Goal: Transaction & Acquisition: Subscribe to service/newsletter

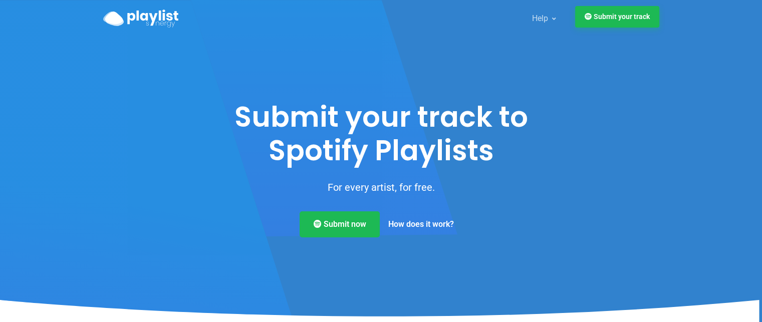
click at [623, 21] on link "Submit your track" at bounding box center [617, 17] width 84 height 22
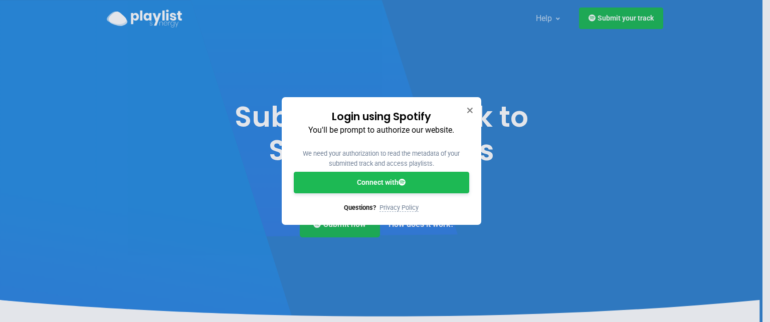
click at [390, 188] on link "Connect with" at bounding box center [381, 183] width 175 height 22
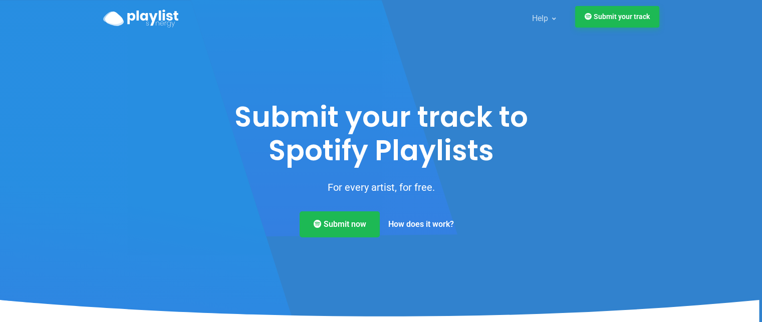
click at [625, 18] on link "Submit your track" at bounding box center [617, 17] width 84 height 22
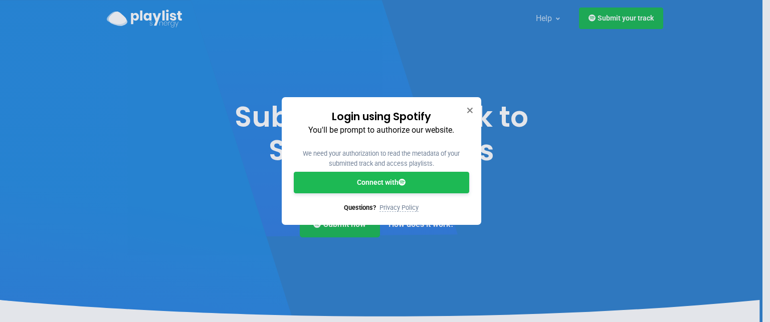
click at [385, 180] on link "Connect with" at bounding box center [381, 183] width 175 height 22
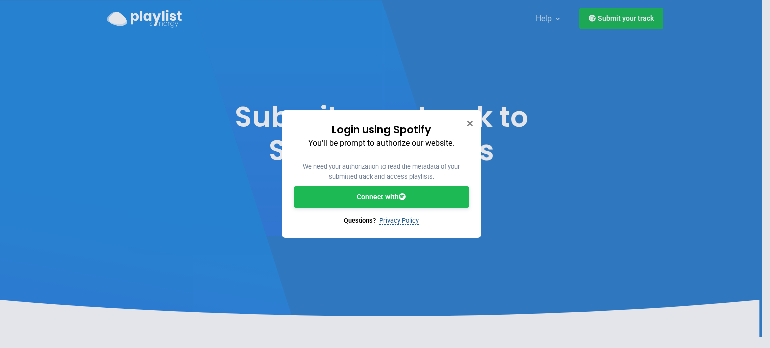
click at [383, 220] on link "Privacy Policy" at bounding box center [398, 221] width 39 height 8
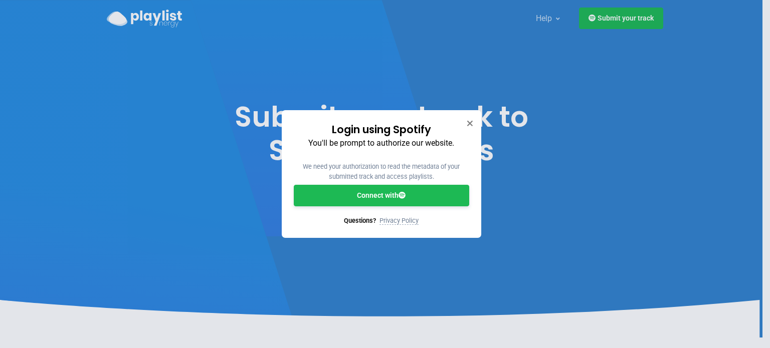
click at [410, 192] on link "Connect with" at bounding box center [381, 196] width 175 height 22
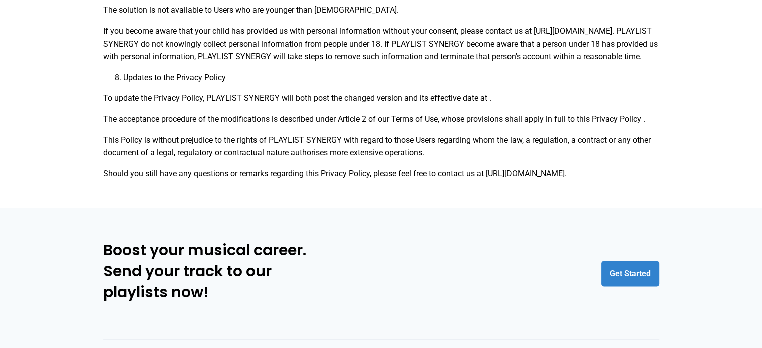
scroll to position [1746, 0]
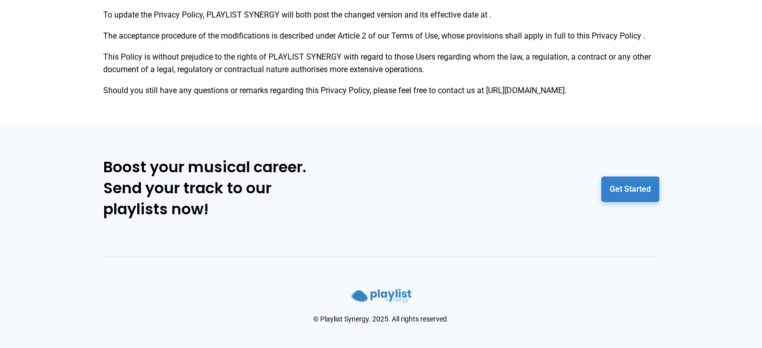
click at [634, 188] on link "Get Started" at bounding box center [630, 189] width 58 height 26
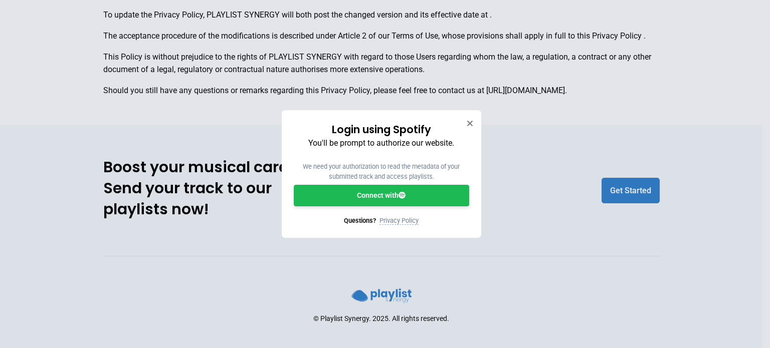
click at [352, 190] on link "Connect with" at bounding box center [381, 196] width 175 height 22
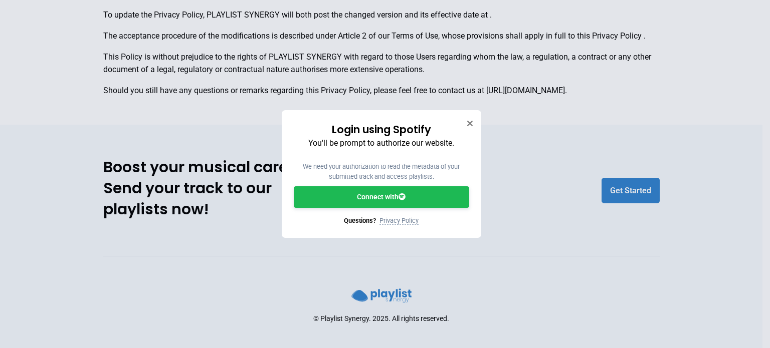
drag, startPoint x: 546, startPoint y: 171, endPoint x: 528, endPoint y: 173, distance: 17.7
click at [544, 171] on div "Login using Spotify You'll be prompt to authorize our website. We need your aut…" at bounding box center [385, 174] width 770 height 348
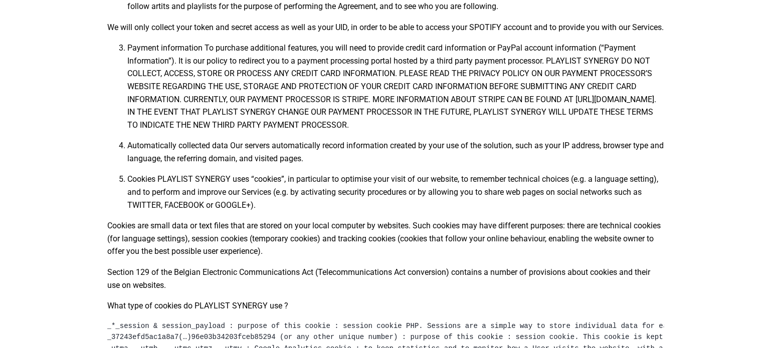
scroll to position [0, 0]
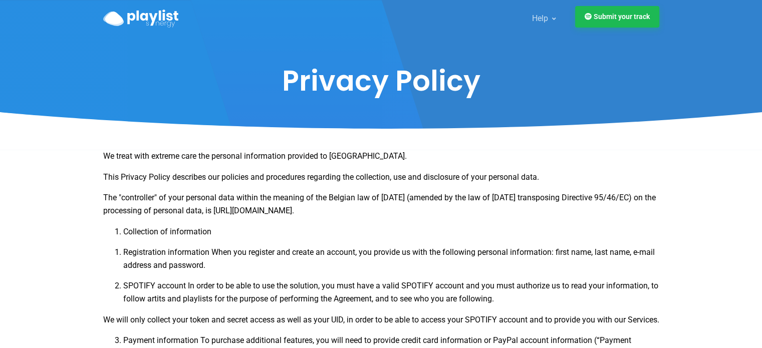
click at [600, 20] on link "Submit your track" at bounding box center [617, 17] width 84 height 22
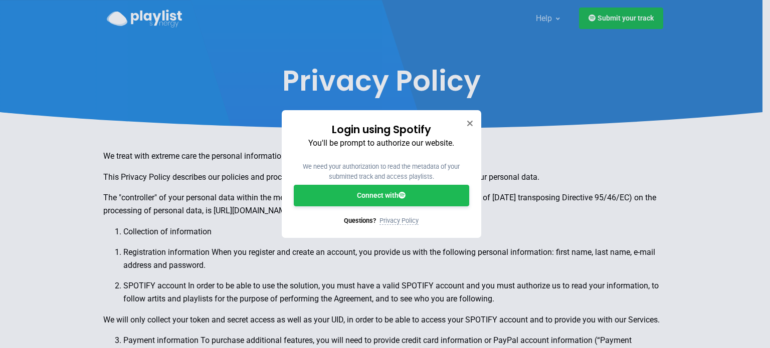
click at [397, 192] on link "Connect with" at bounding box center [381, 196] width 175 height 22
